Goal: Task Accomplishment & Management: Manage account settings

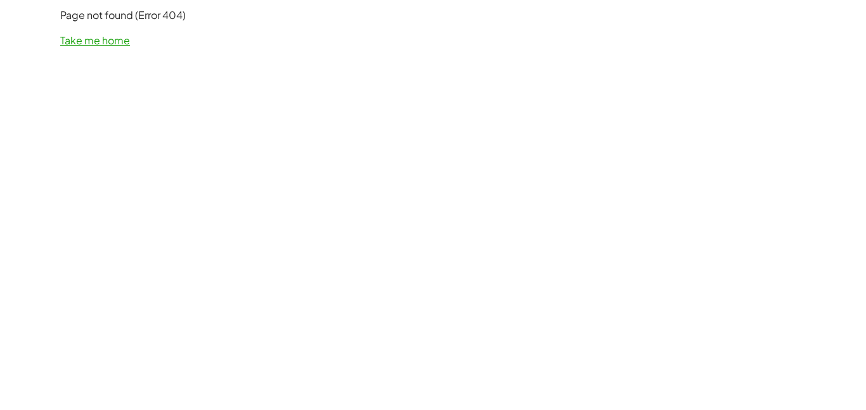
click at [110, 38] on link "Take me home" at bounding box center [95, 40] width 70 height 13
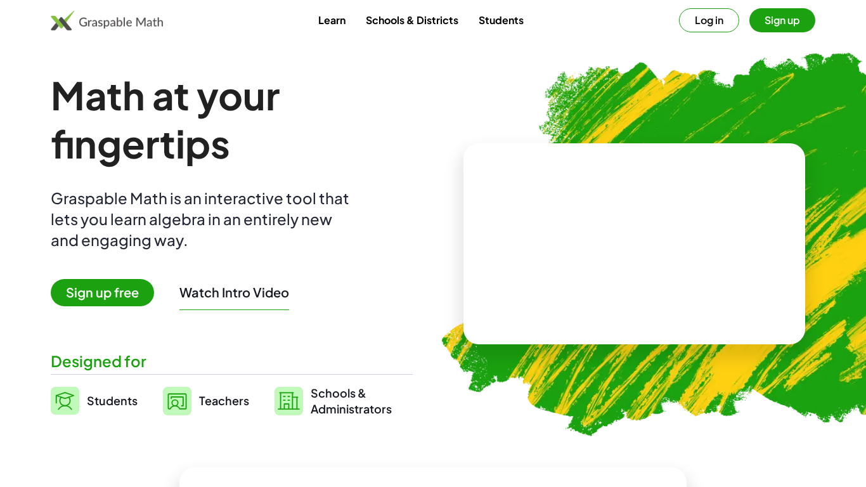
click at [781, 22] on button "Sign up" at bounding box center [783, 20] width 66 height 24
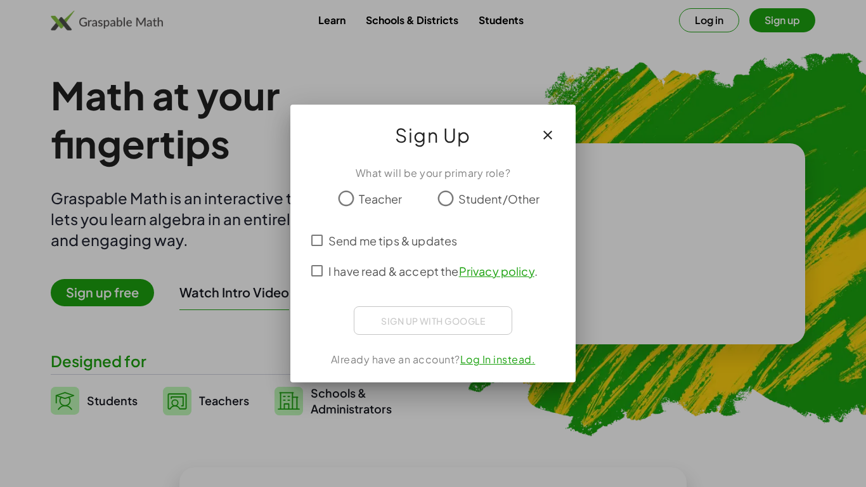
click at [781, 22] on div at bounding box center [433, 243] width 866 height 487
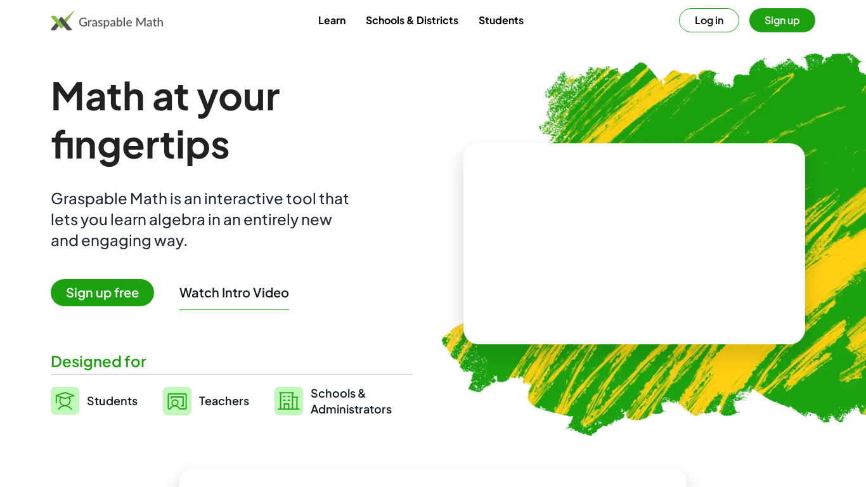
click at [731, 22] on button "Log in" at bounding box center [709, 20] width 60 height 24
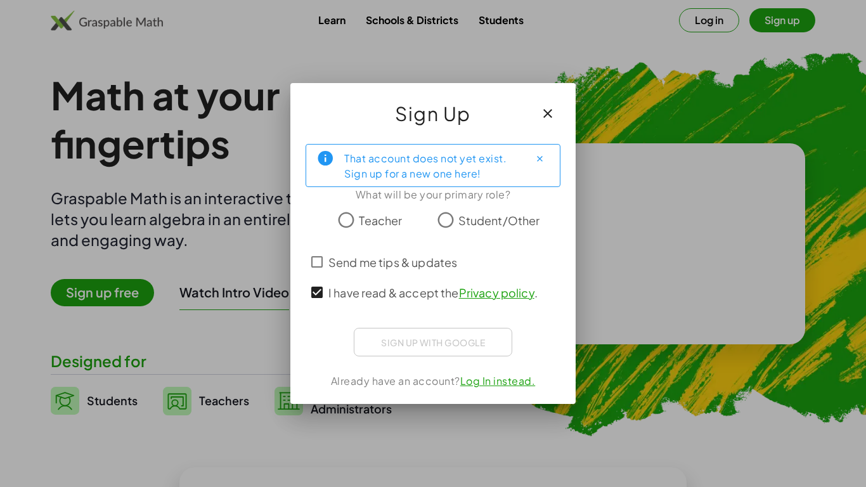
click at [474, 343] on div "Sign up with Google Sign in with Google Sign in with Google. Opens in new tab" at bounding box center [433, 342] width 159 height 29
click at [449, 249] on label "Send me tips & updates" at bounding box center [393, 262] width 129 height 30
